Goal: Entertainment & Leisure: Consume media (video, audio)

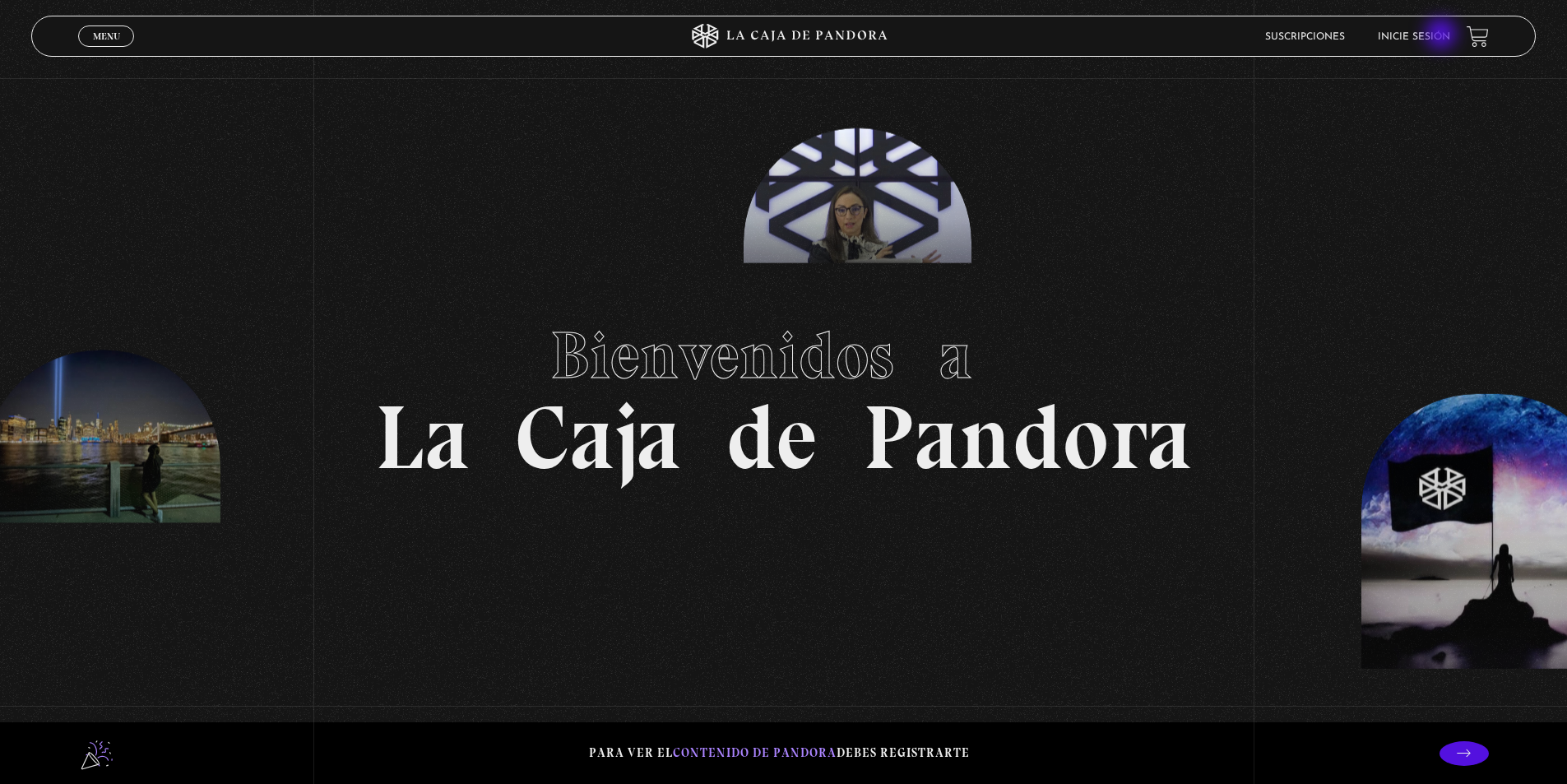
click at [1443, 35] on link "Inicie sesión" at bounding box center [1415, 36] width 73 height 10
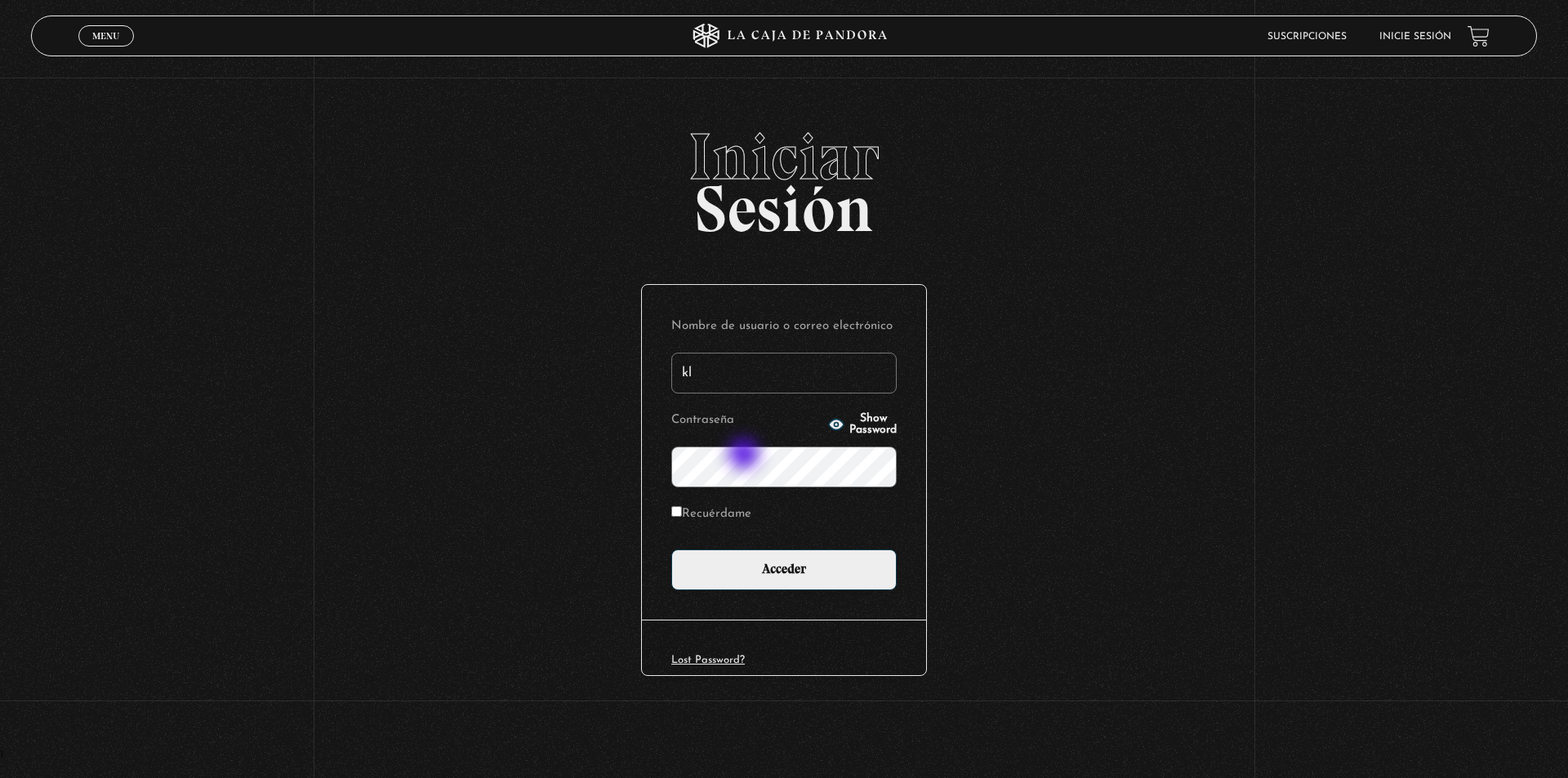
type input "kleiton01@hotmail.com"
click at [828, 419] on button "Show Password" at bounding box center [863, 424] width 69 height 23
click at [697, 516] on label "Recuérdame" at bounding box center [711, 514] width 80 height 25
click at [681, 516] on input "Recuérdame" at bounding box center [676, 511] width 10 height 10
click at [705, 512] on label "Recuérdame" at bounding box center [711, 514] width 80 height 25
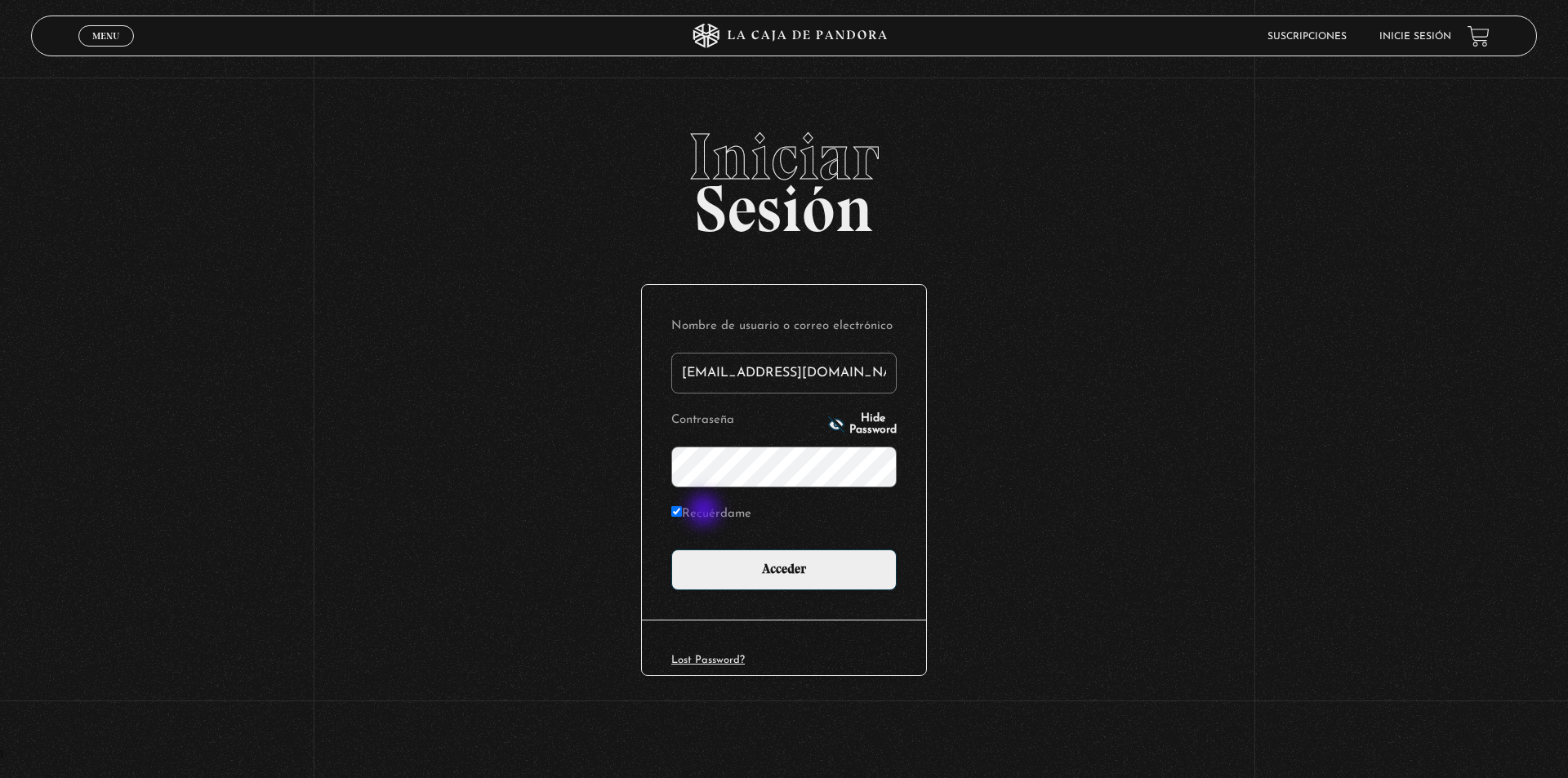
click at [681, 512] on input "Recuérdame" at bounding box center [676, 511] width 10 height 10
checkbox input "false"
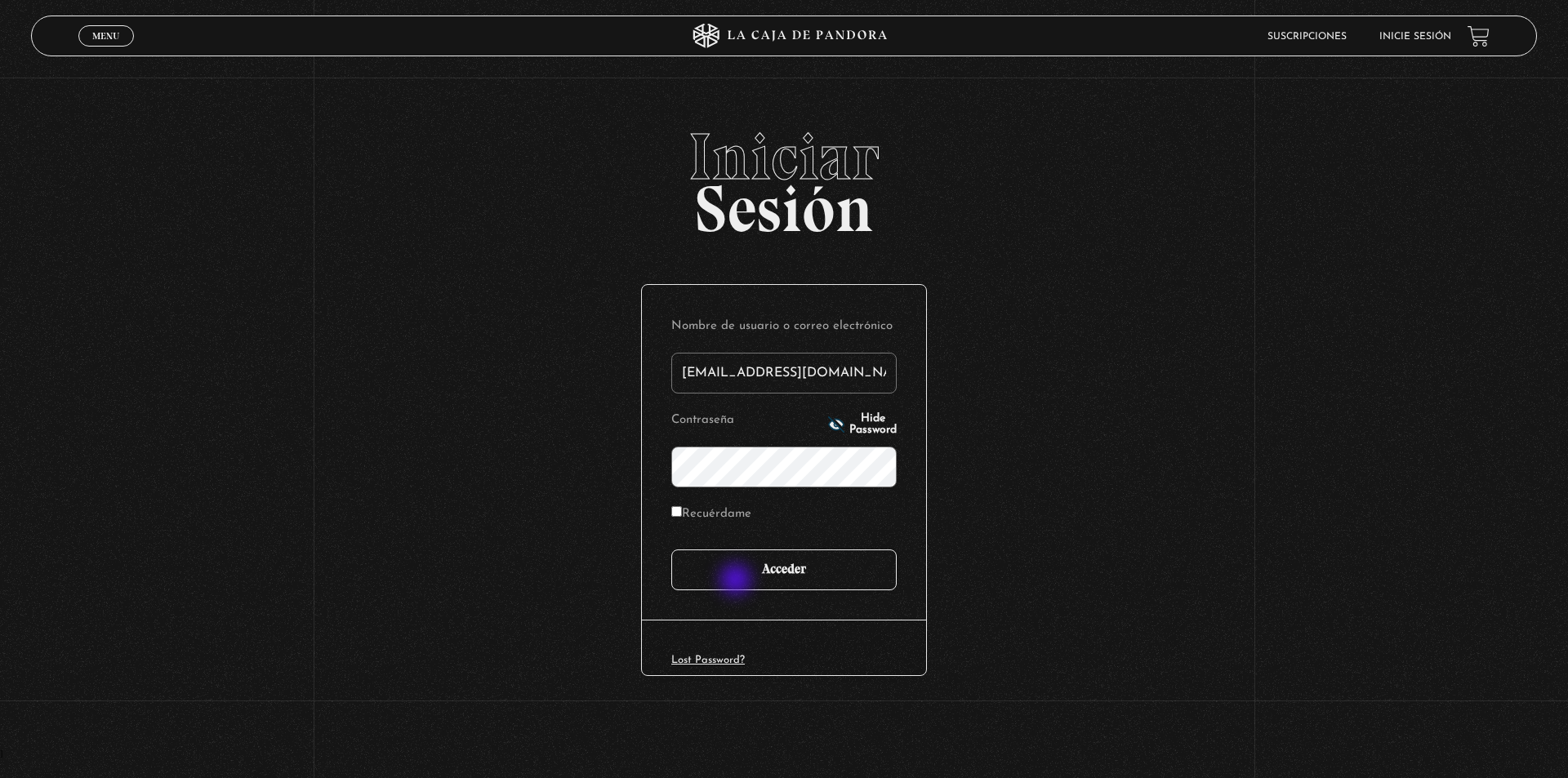
click at [737, 582] on input "Acceder" at bounding box center [784, 570] width 226 height 41
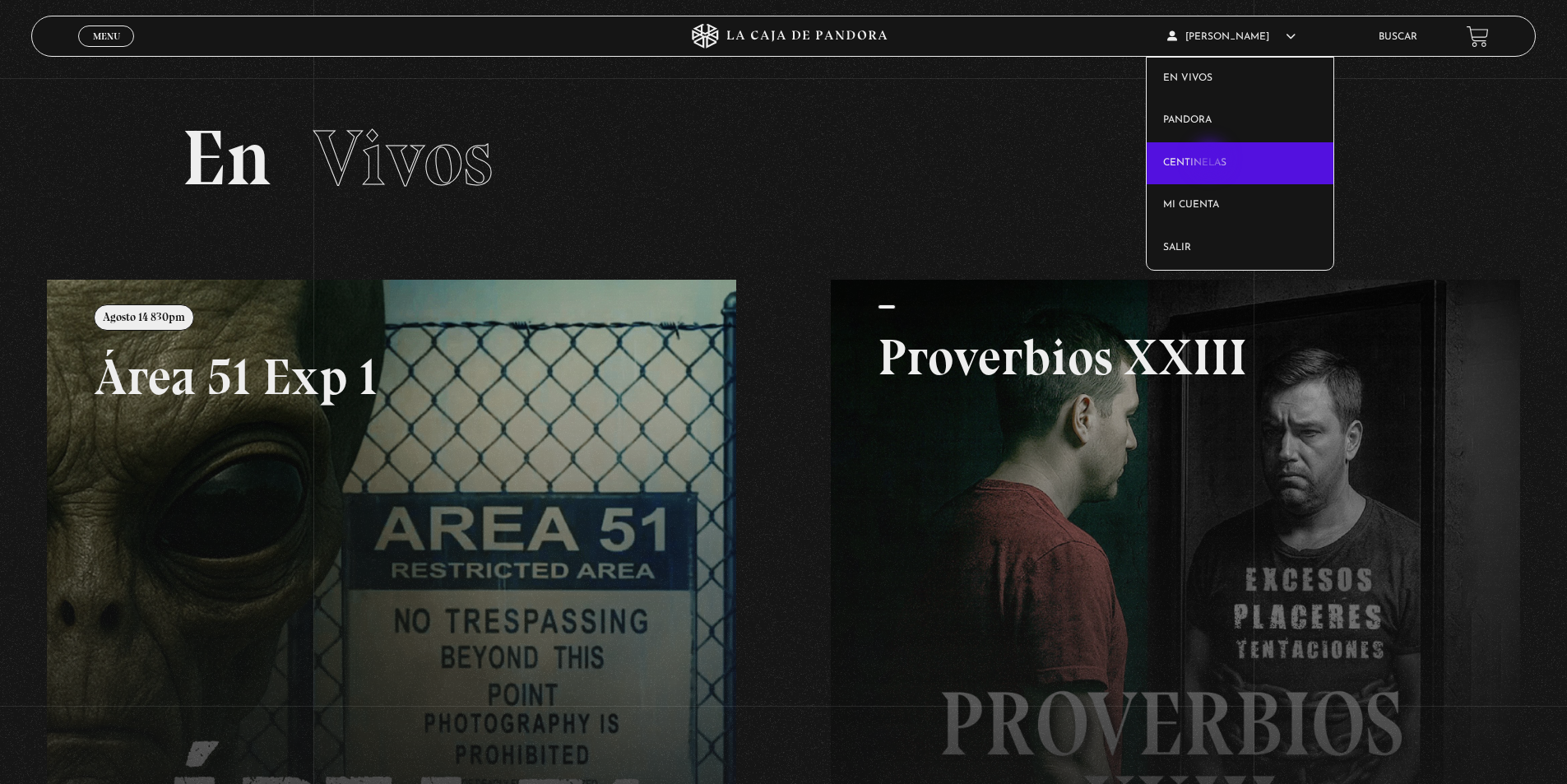
click at [1212, 160] on link "Centinelas" at bounding box center [1240, 163] width 187 height 42
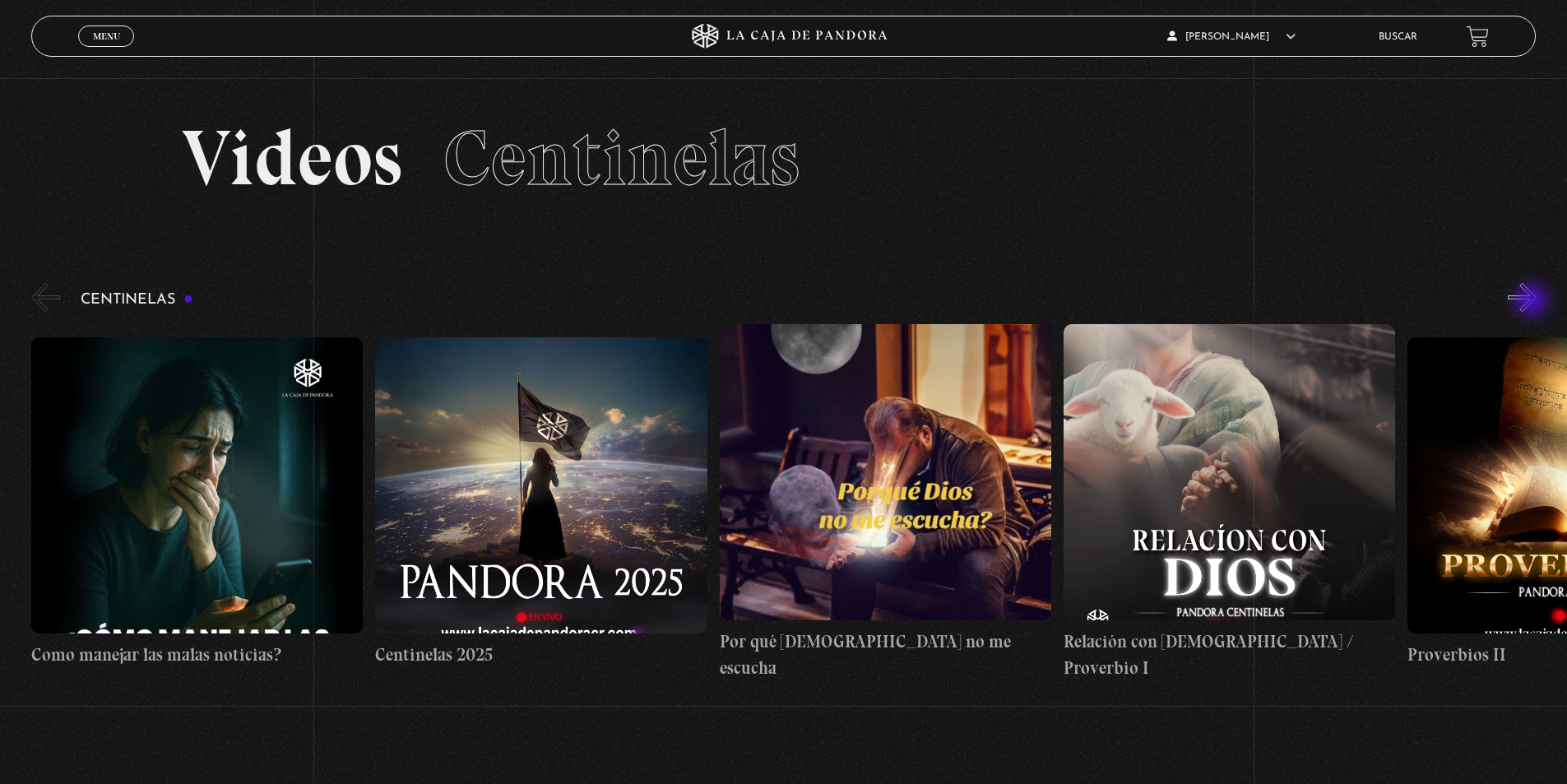
click at [1533, 302] on button "»" at bounding box center [1522, 296] width 29 height 29
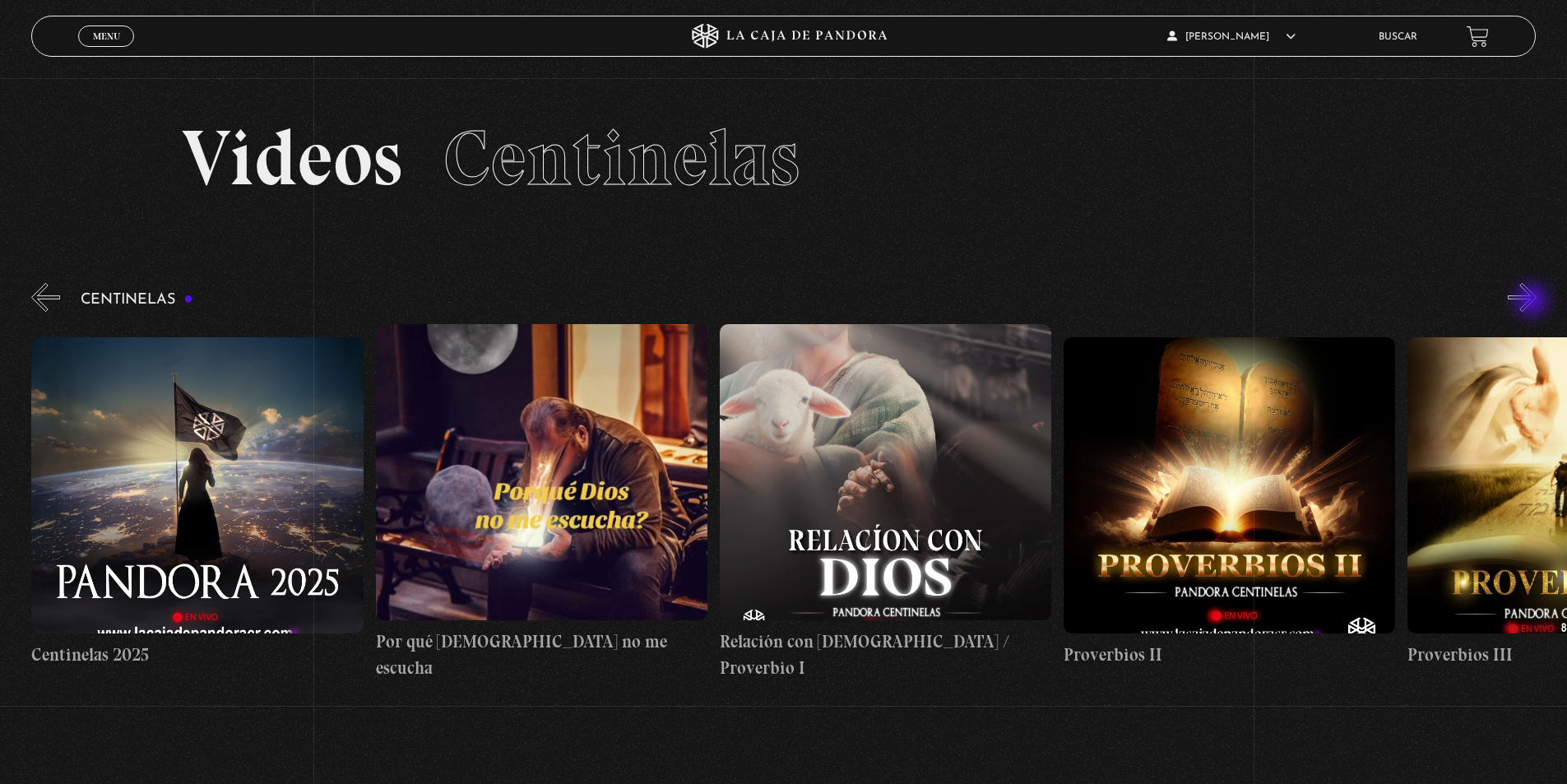
click at [1533, 302] on button "»" at bounding box center [1522, 296] width 29 height 29
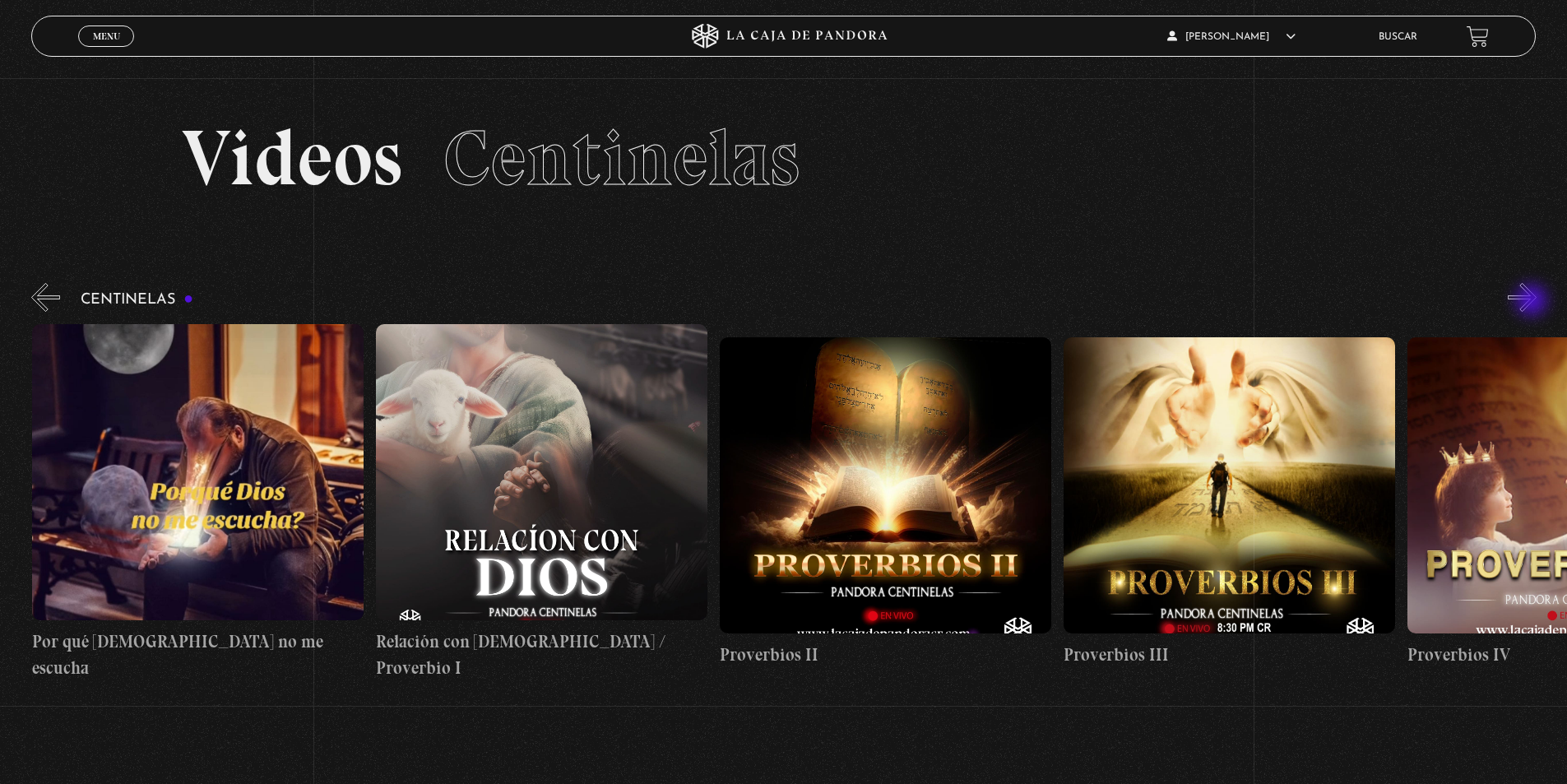
scroll to position [0, 688]
click at [1533, 302] on button "»" at bounding box center [1522, 296] width 29 height 29
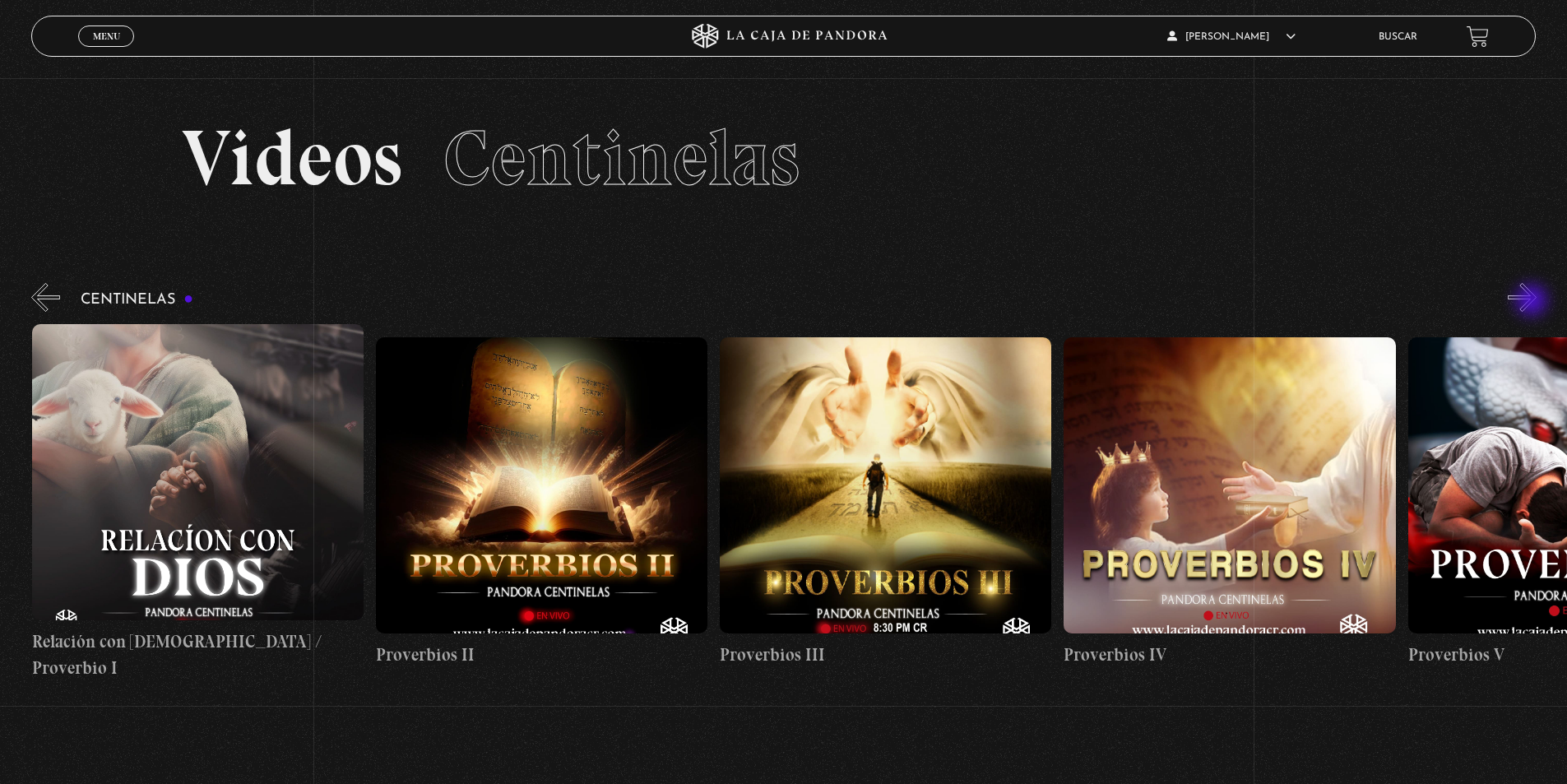
scroll to position [0, 1033]
click at [1200, 545] on figure at bounding box center [1228, 485] width 331 height 296
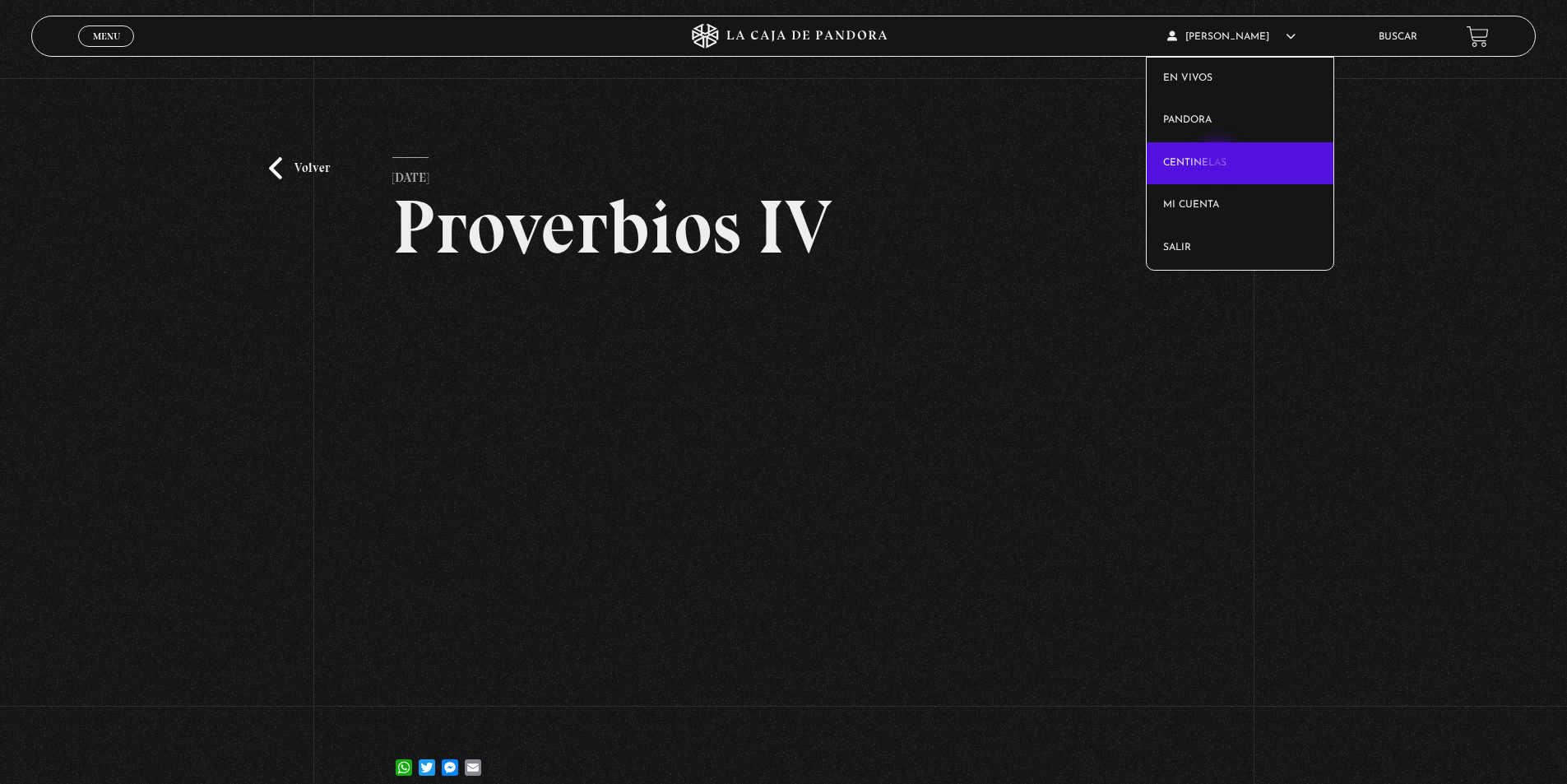
click at [1219, 160] on link "Centinelas" at bounding box center [1240, 163] width 187 height 42
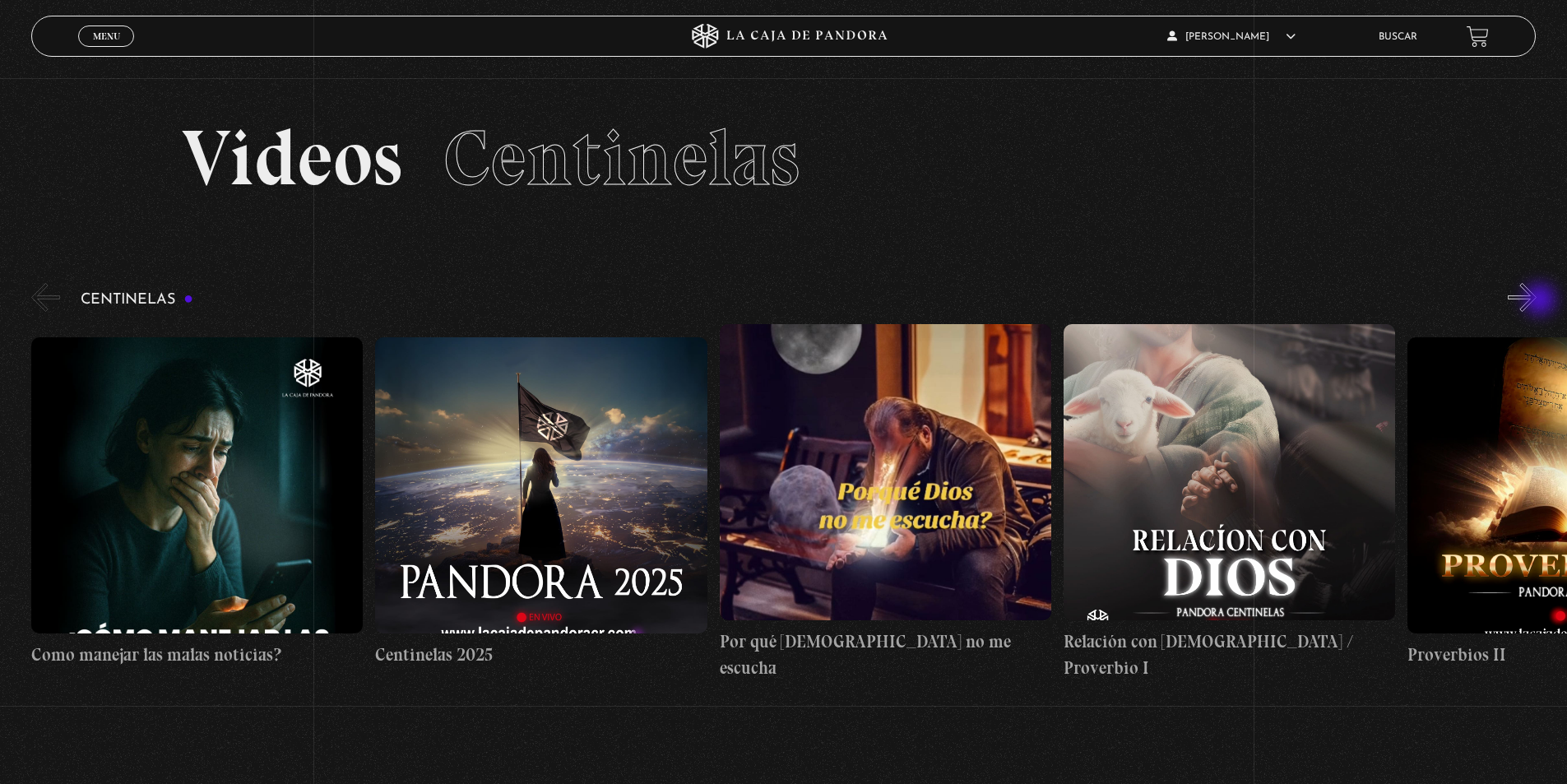
click at [1537, 298] on button "»" at bounding box center [1522, 296] width 29 height 29
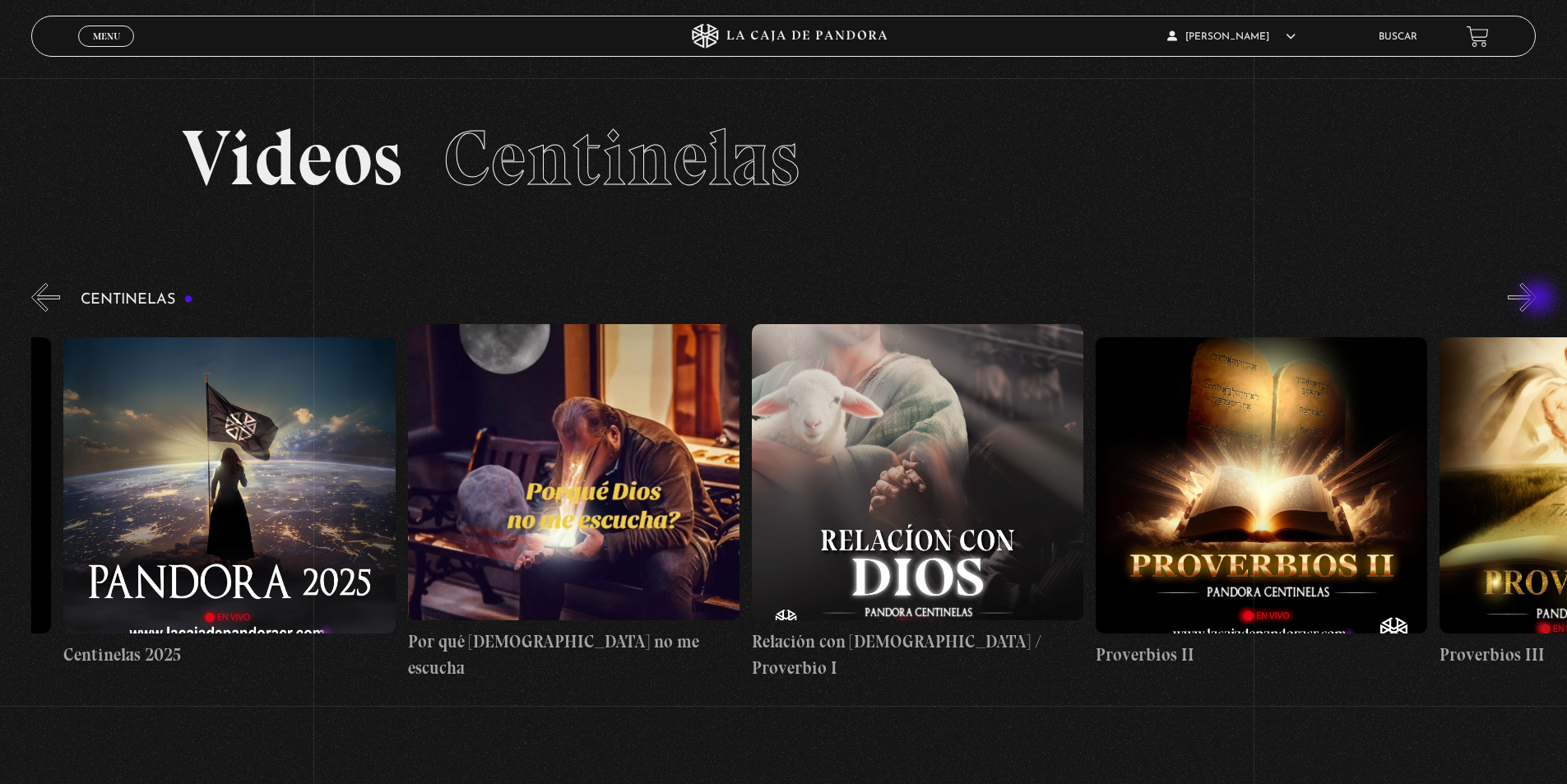
click at [1537, 300] on button "»" at bounding box center [1522, 296] width 29 height 29
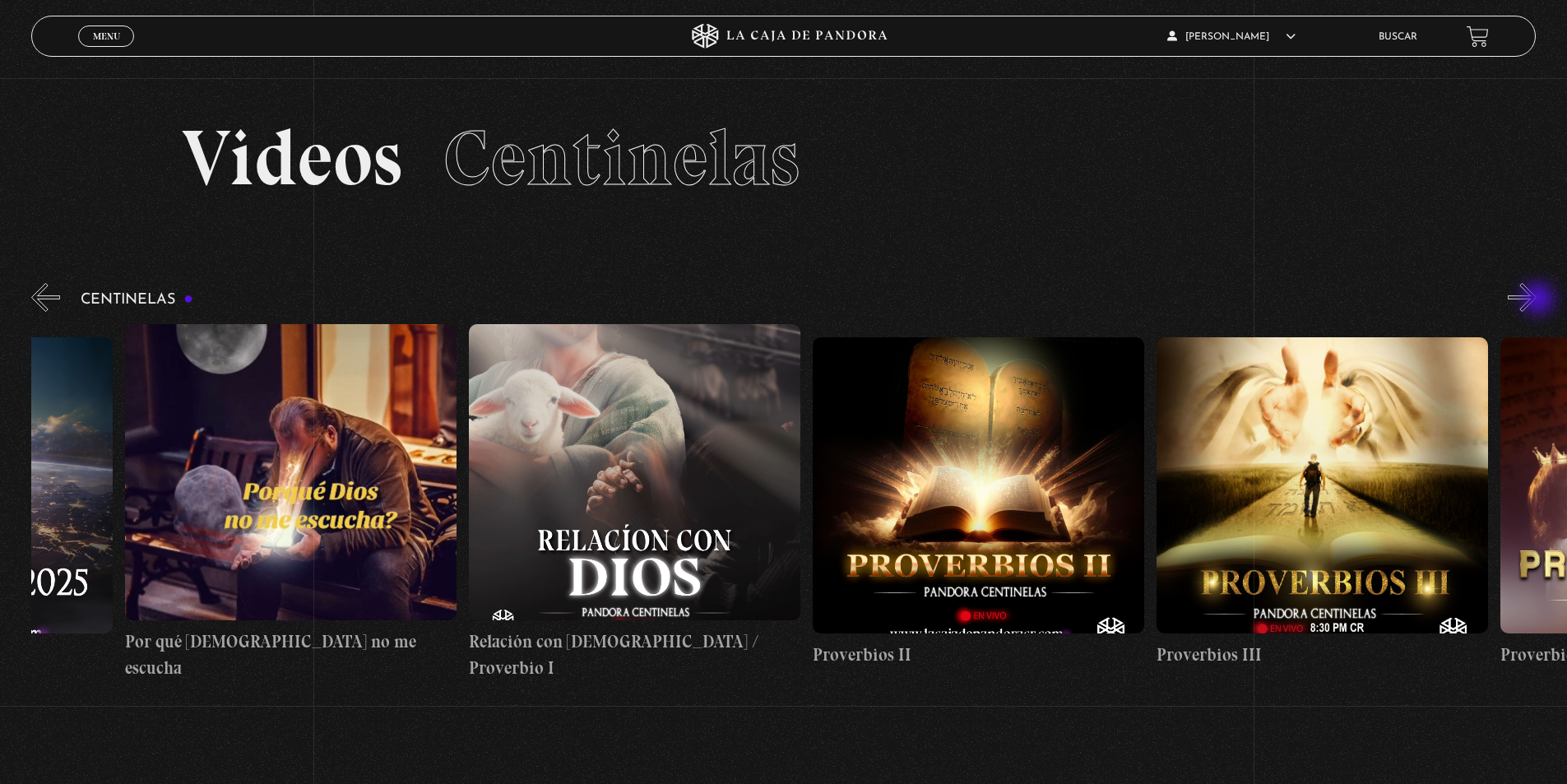
click at [1537, 300] on button "»" at bounding box center [1522, 296] width 29 height 29
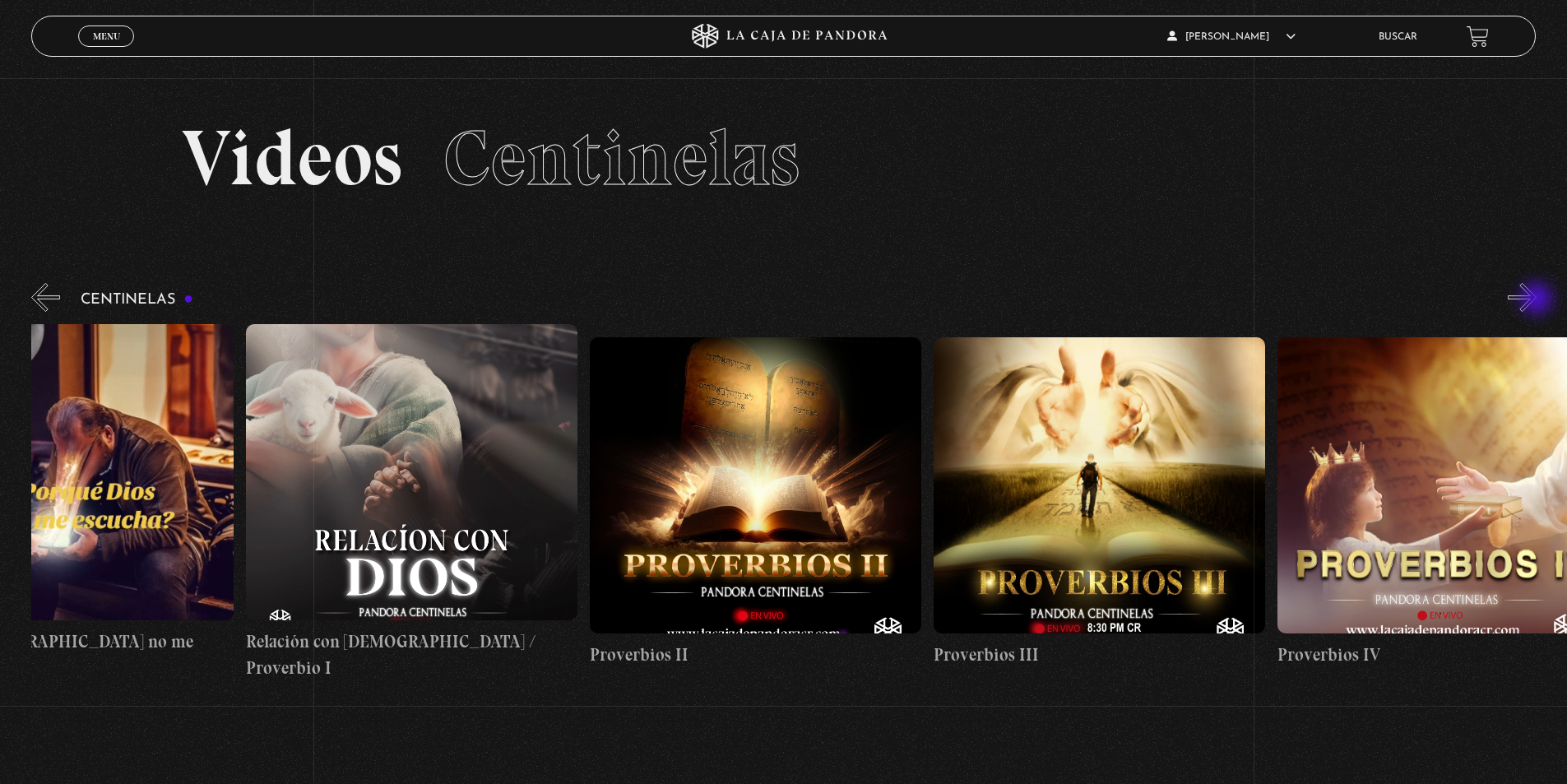
click at [1537, 300] on button "»" at bounding box center [1522, 296] width 29 height 29
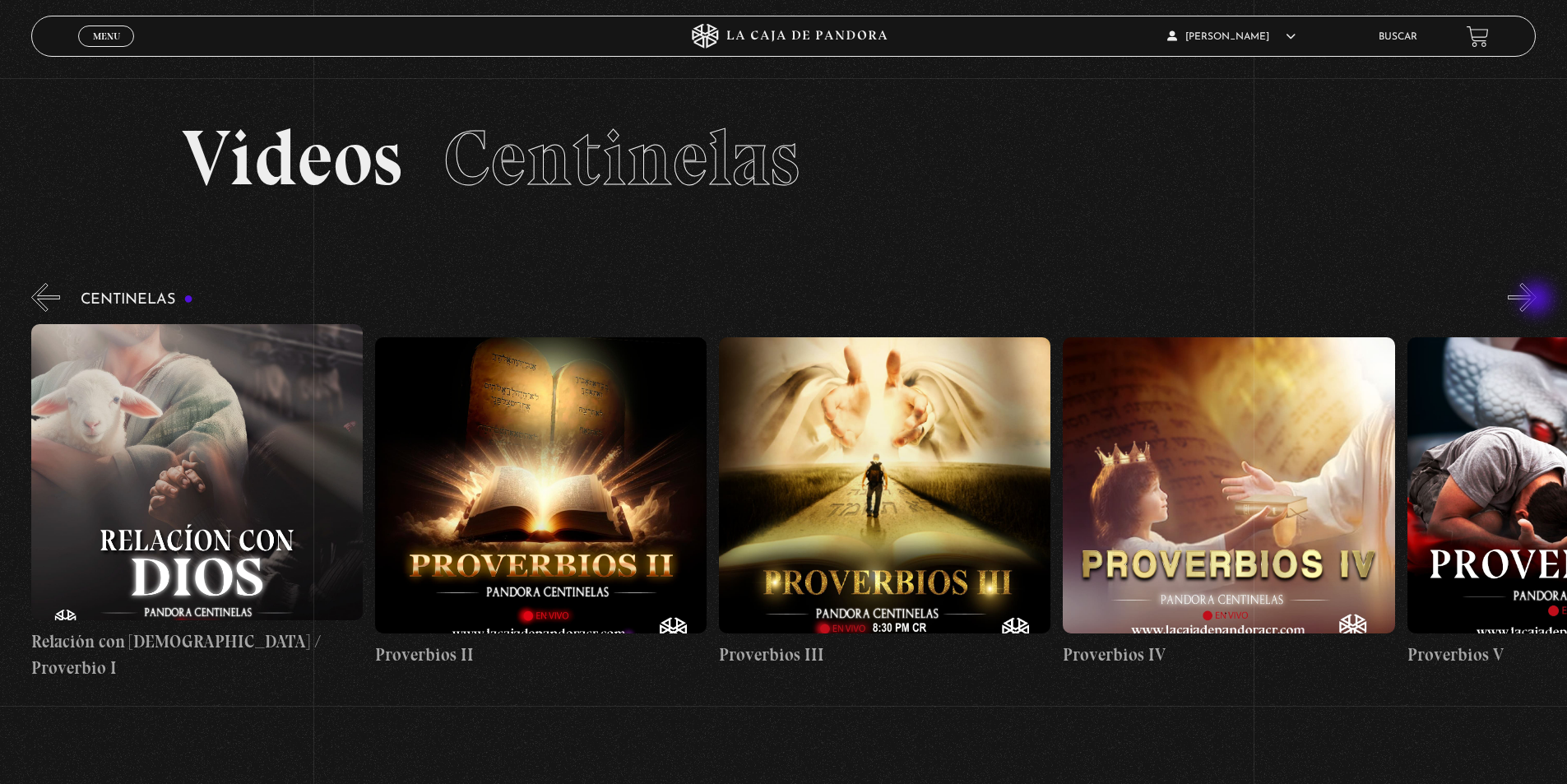
click at [1537, 300] on button "»" at bounding box center [1522, 296] width 29 height 29
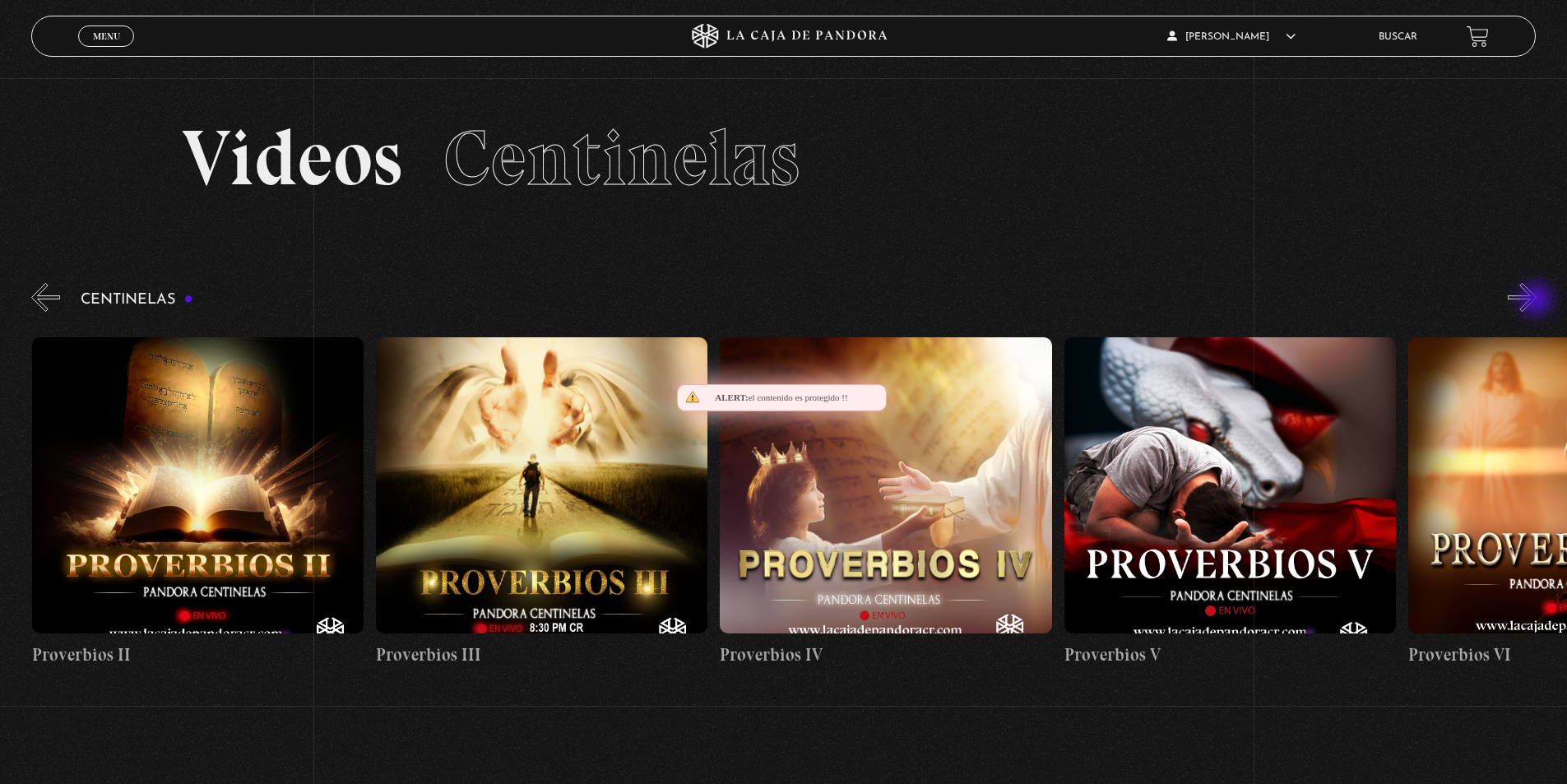
scroll to position [0, 1377]
click at [1537, 301] on button "»" at bounding box center [1522, 296] width 29 height 29
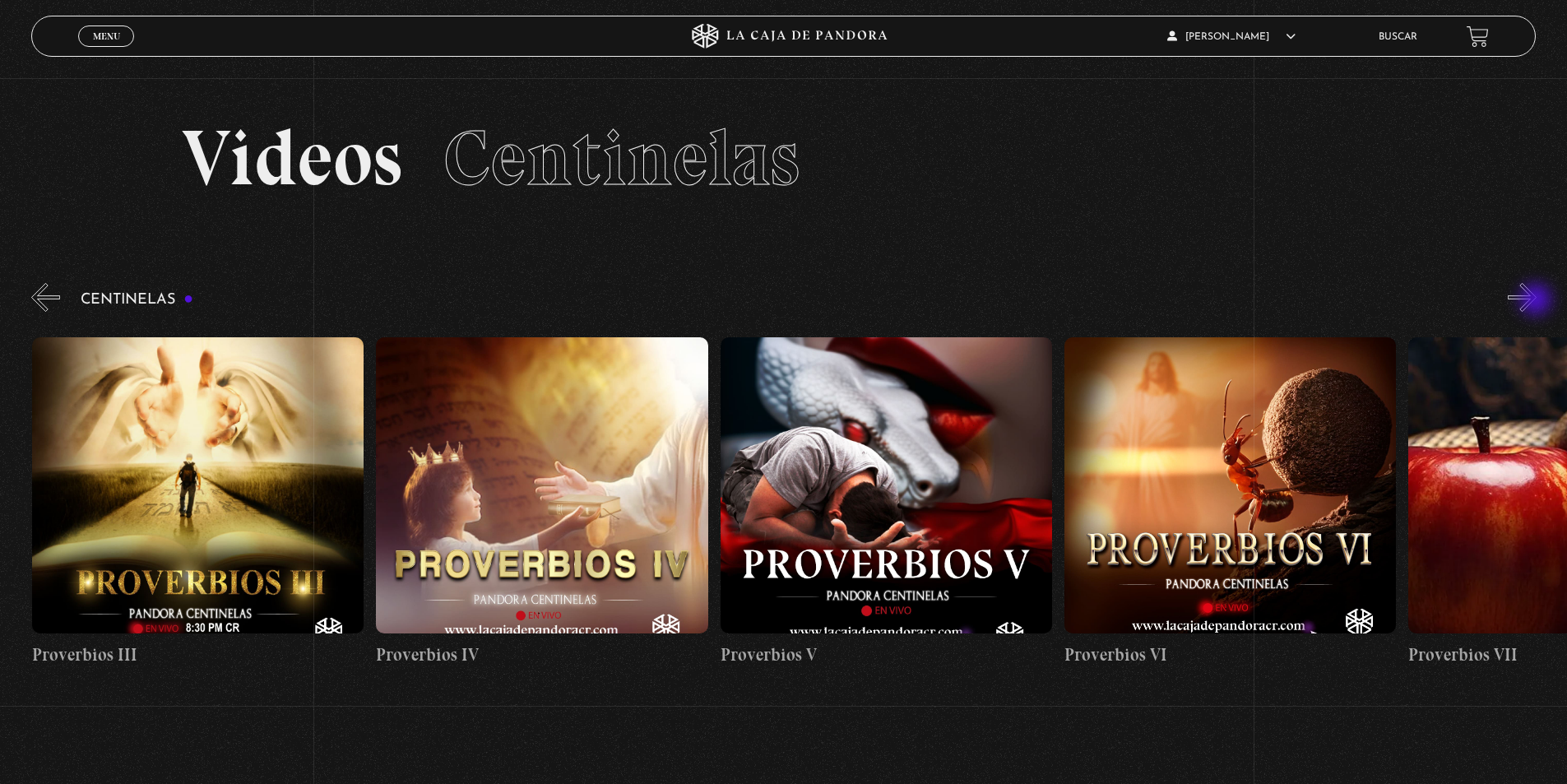
scroll to position [0, 1720]
click at [1537, 301] on button "»" at bounding box center [1522, 296] width 29 height 29
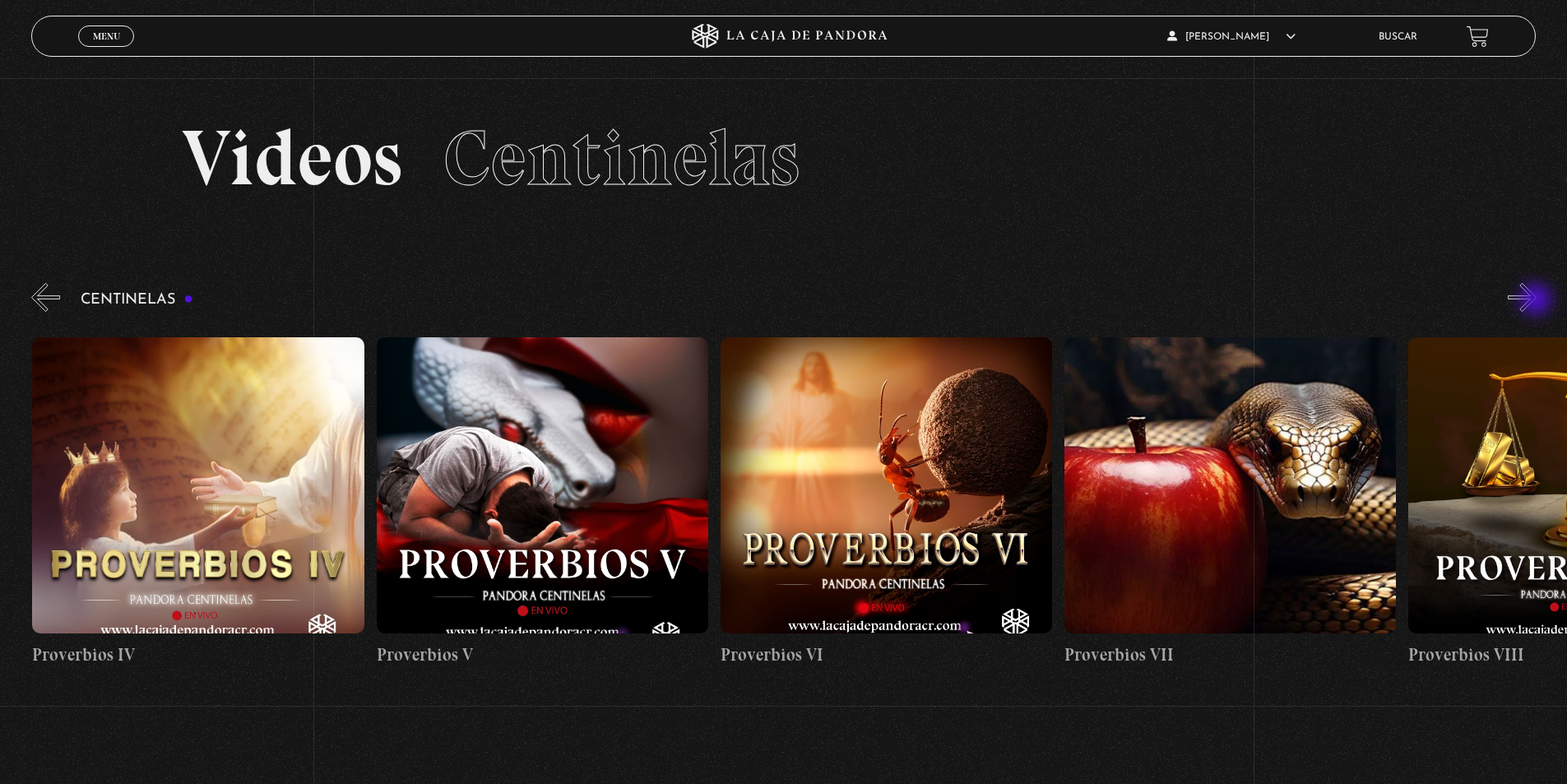
scroll to position [0, 2064]
click at [1537, 296] on button "»" at bounding box center [1522, 296] width 29 height 29
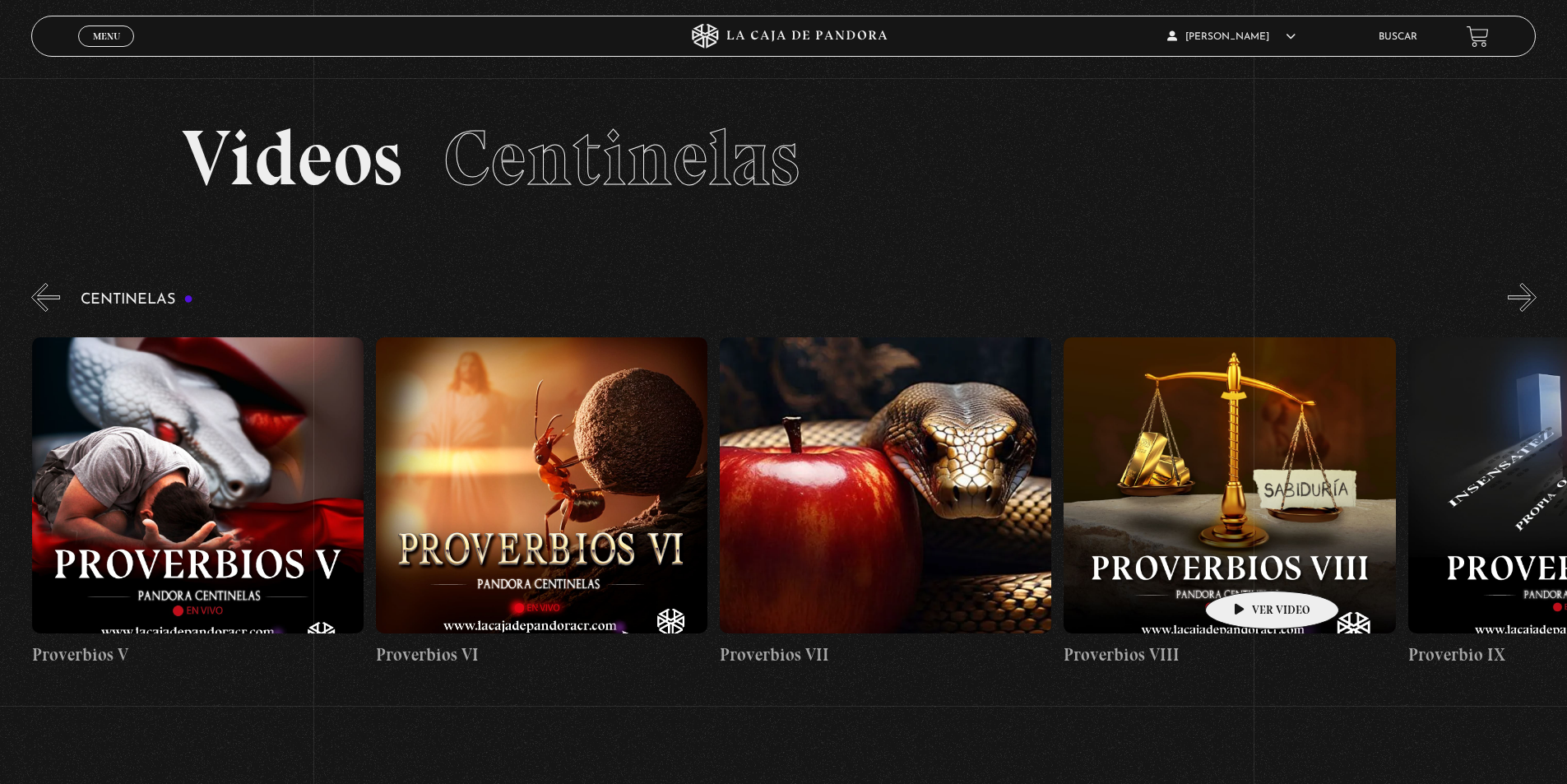
scroll to position [0, 2409]
click at [1246, 565] on figure at bounding box center [1228, 485] width 331 height 296
